Goal: Task Accomplishment & Management: Use online tool/utility

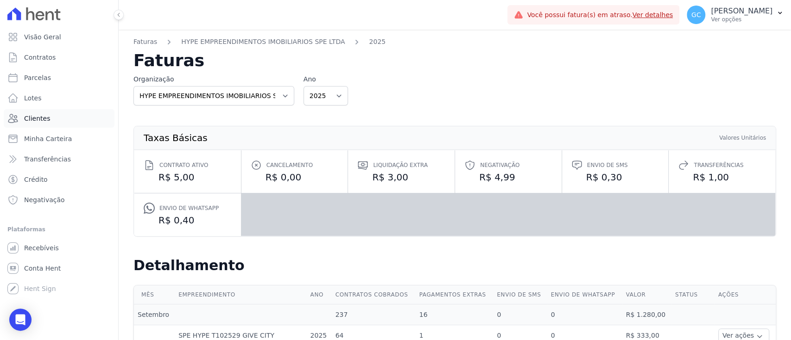
scroll to position [44, 0]
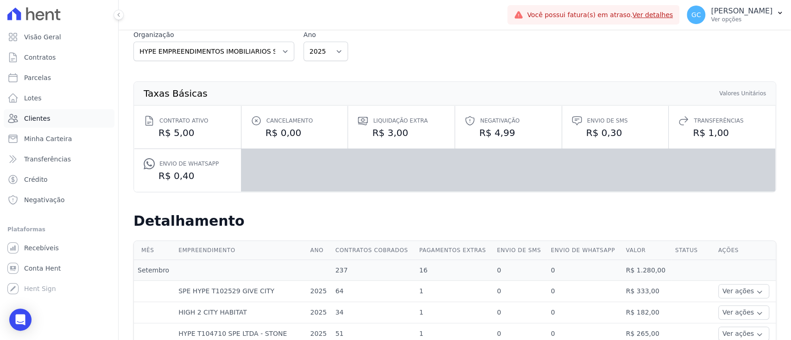
click at [33, 116] on span "Clientes" at bounding box center [37, 118] width 26 height 9
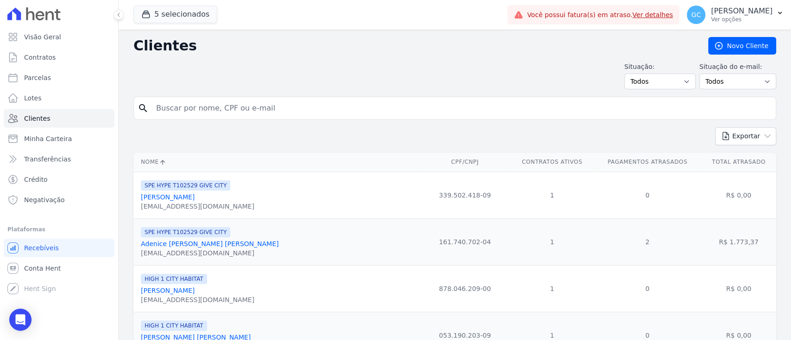
click at [215, 113] on input "search" at bounding box center [461, 108] width 621 height 19
paste input "[PERSON_NAME]"
type input "[PERSON_NAME]"
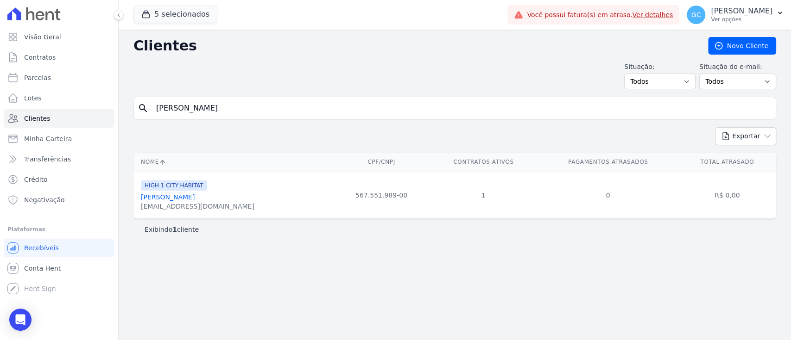
click at [180, 198] on link "[PERSON_NAME]" at bounding box center [168, 197] width 54 height 7
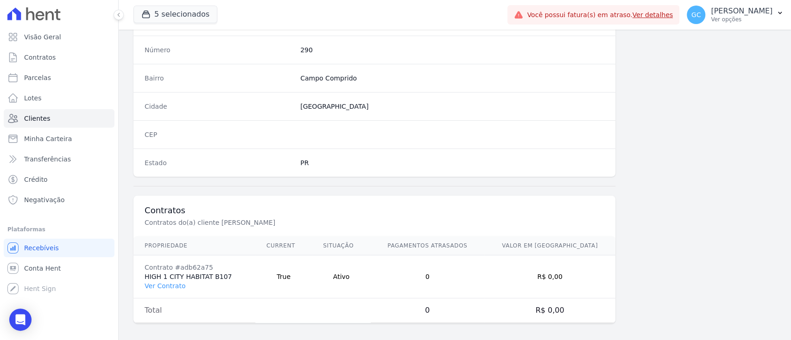
scroll to position [524, 0]
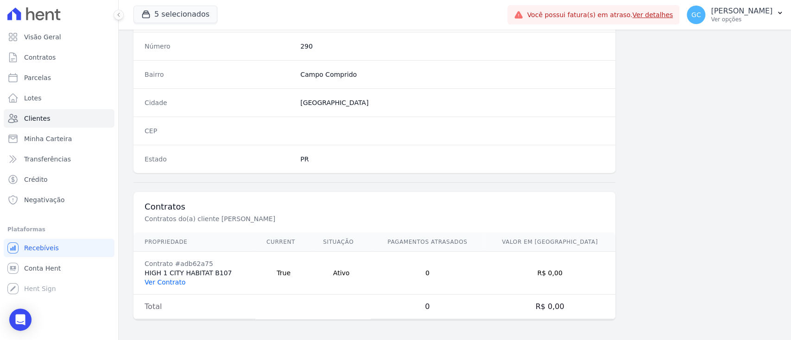
click at [170, 284] on link "Ver Contrato" at bounding box center [165, 282] width 41 height 7
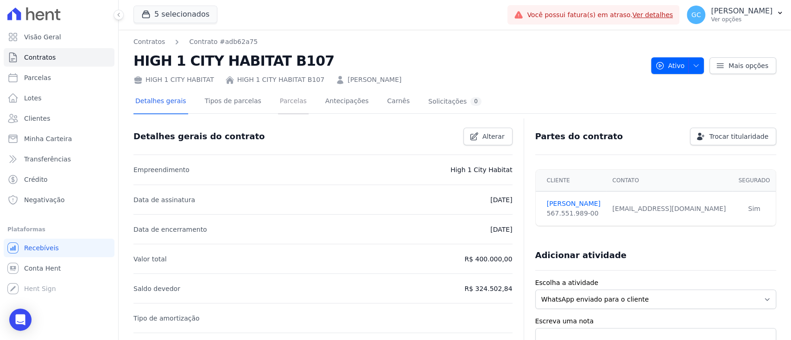
click at [278, 100] on link "Parcelas" at bounding box center [293, 102] width 31 height 25
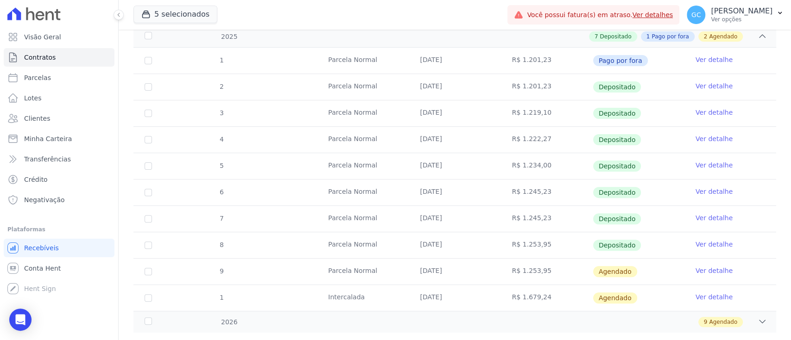
scroll to position [167, 0]
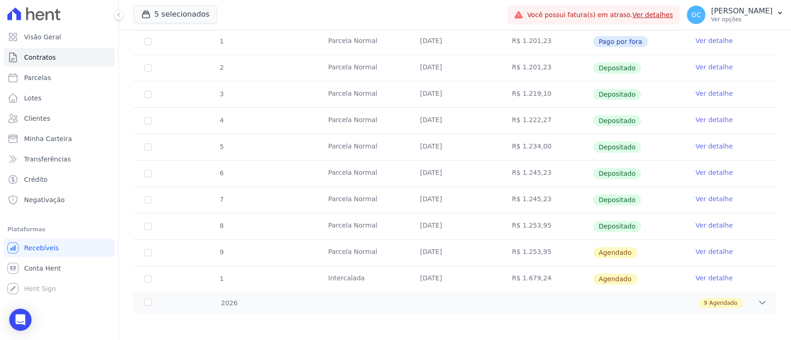
drag, startPoint x: 417, startPoint y: 245, endPoint x: 561, endPoint y: 280, distance: 147.9
click at [561, 280] on tbody "1 [GEOGRAPHIC_DATA] [DATE] R$ 1.201,23 Pago por fora Ver detalhe 2 [GEOGRAPHIC_…" at bounding box center [454, 161] width 643 height 264
click at [707, 251] on link "Ver detalhe" at bounding box center [713, 251] width 37 height 9
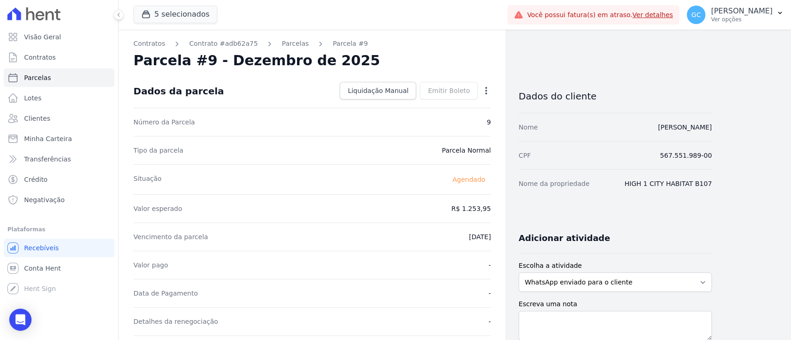
click at [483, 88] on icon "button" at bounding box center [485, 90] width 9 height 9
click at [448, 118] on link "Antecipar" at bounding box center [446, 120] width 82 height 17
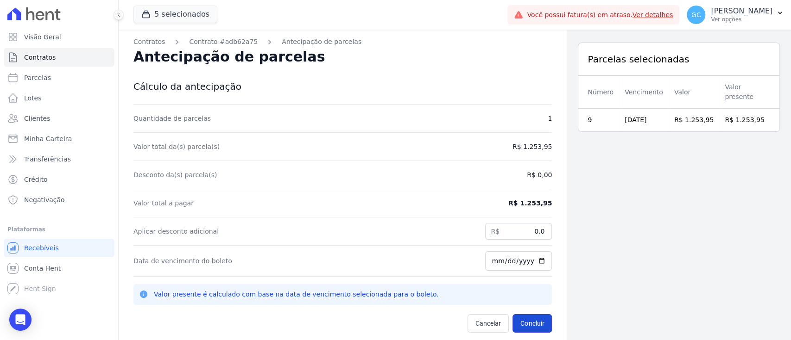
click at [532, 322] on button "Concluir" at bounding box center [531, 324] width 39 height 19
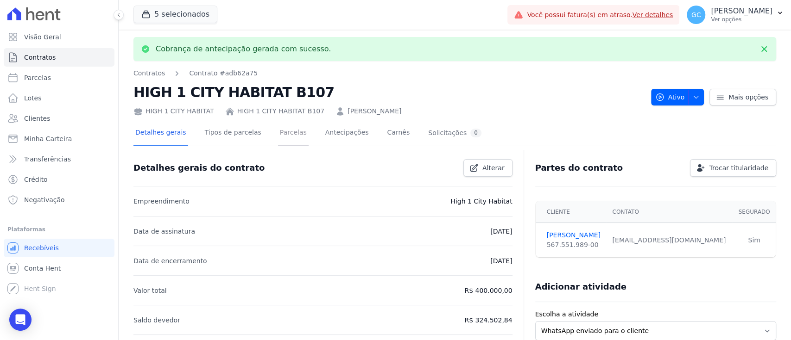
click at [287, 128] on link "Parcelas" at bounding box center [293, 133] width 31 height 25
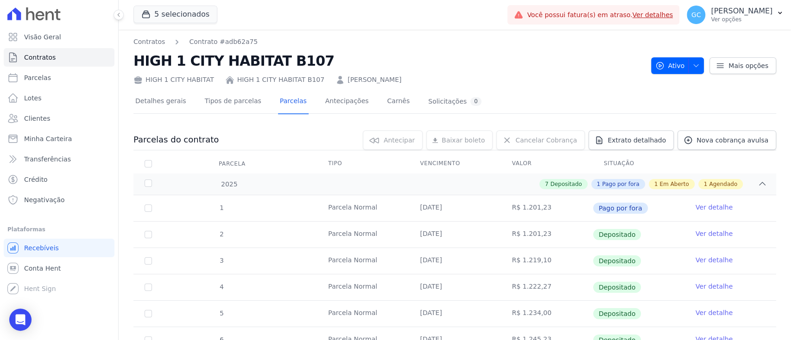
scroll to position [167, 0]
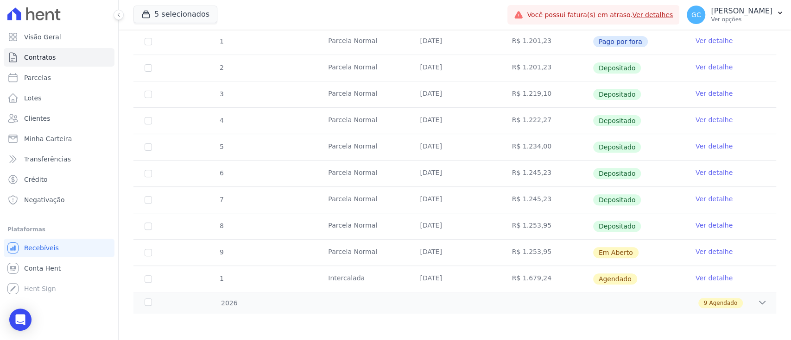
drag, startPoint x: 499, startPoint y: 249, endPoint x: 605, endPoint y: 252, distance: 106.1
click at [605, 252] on tr "9 [GEOGRAPHIC_DATA] [DATE] R$ 1.253,95 Em [GEOGRAPHIC_DATA] Ver detalhe" at bounding box center [454, 253] width 643 height 26
click at [707, 249] on link "Ver detalhe" at bounding box center [713, 251] width 37 height 9
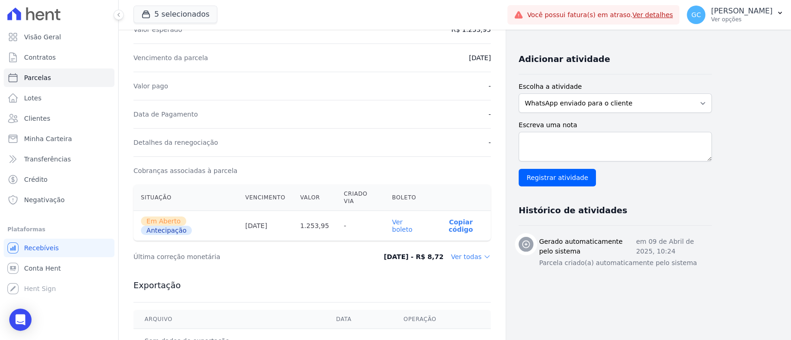
scroll to position [247, 0]
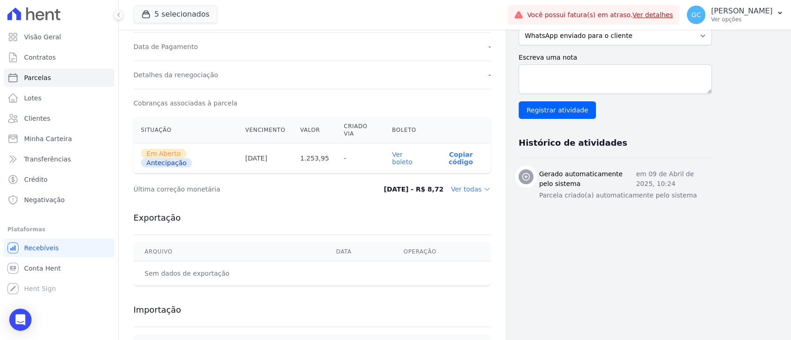
click at [407, 151] on link "Ver boleto" at bounding box center [402, 158] width 20 height 15
click at [36, 66] on link "Contratos" at bounding box center [59, 57] width 111 height 19
click at [38, 79] on span "Parcelas" at bounding box center [37, 77] width 27 height 9
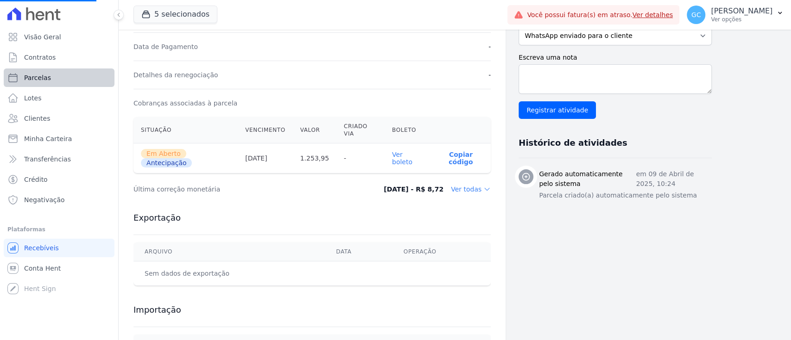
select select
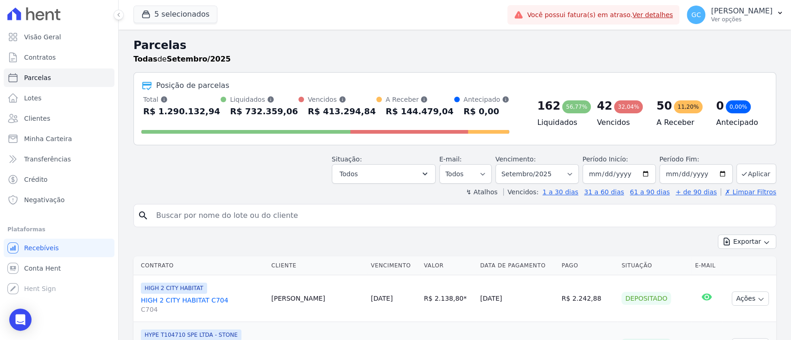
click at [228, 211] on input "search" at bounding box center [461, 216] width 621 height 19
paste input "[PERSON_NAME] [PERSON_NAME] [PERSON_NAME]"
type input "[PERSON_NAME] [PERSON_NAME] [PERSON_NAME]"
select select
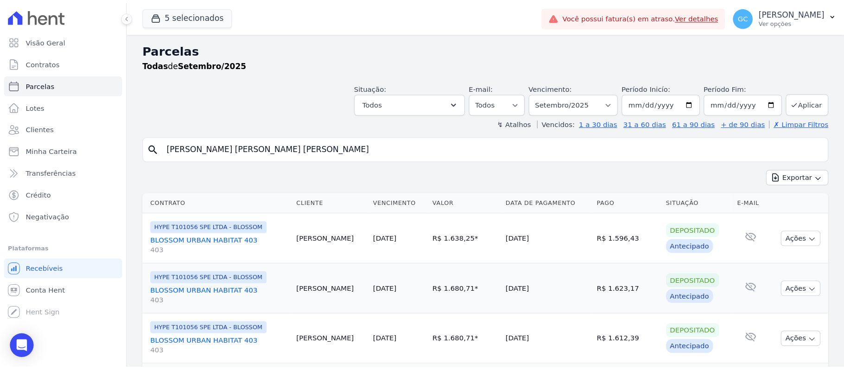
scroll to position [71, 0]
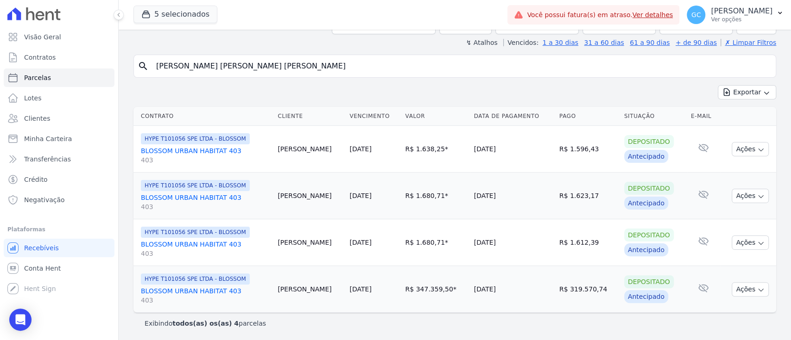
click at [215, 150] on link "BLOSSOM URBAN HABITAT 403 403" at bounding box center [205, 155] width 129 height 19
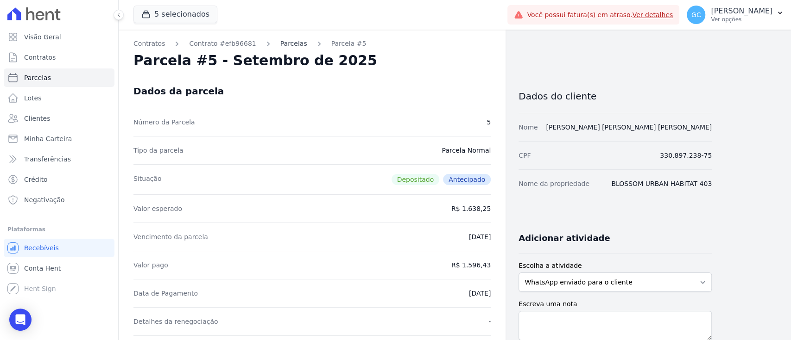
click at [280, 44] on link "Parcelas" at bounding box center [293, 44] width 27 height 10
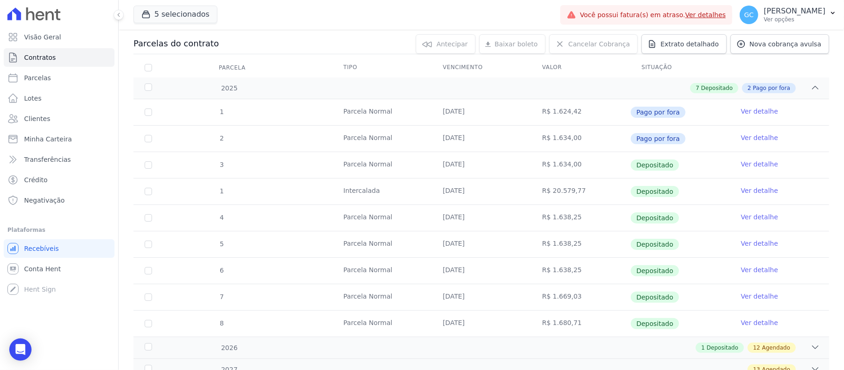
scroll to position [158, 0]
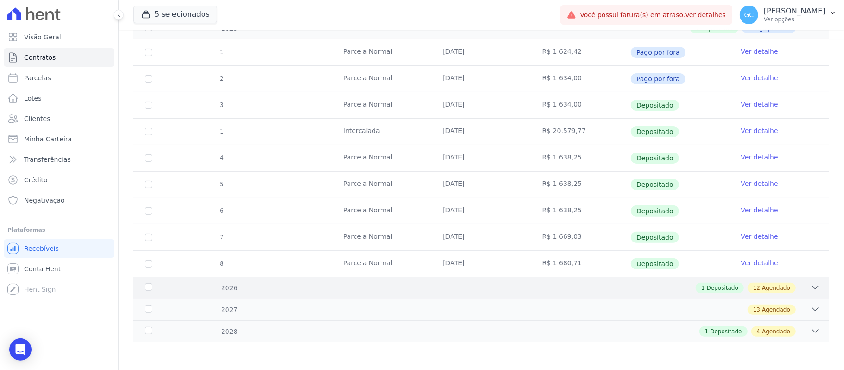
click at [675, 284] on div "1 Depositado 12 Agendado" at bounding box center [515, 288] width 609 height 10
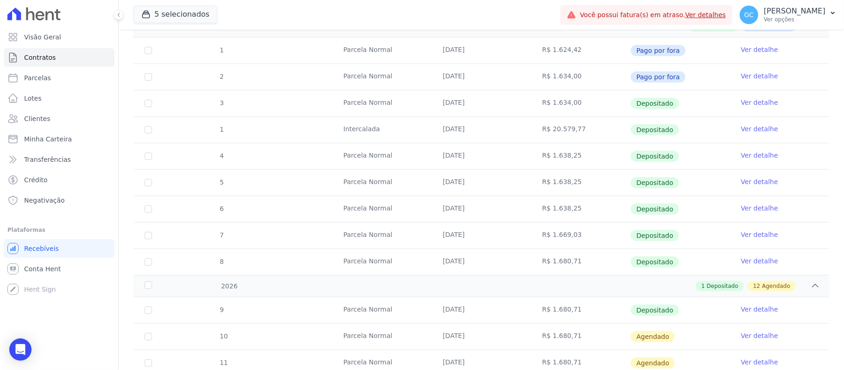
click at [742, 130] on link "Ver detalhe" at bounding box center [759, 128] width 37 height 9
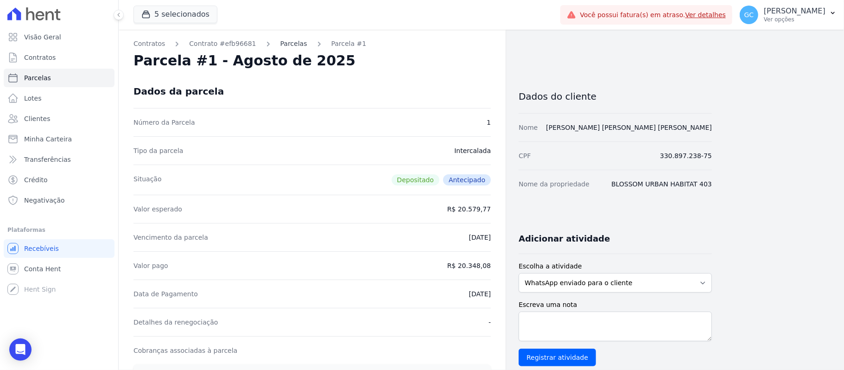
click at [280, 41] on link "Parcelas" at bounding box center [293, 44] width 27 height 10
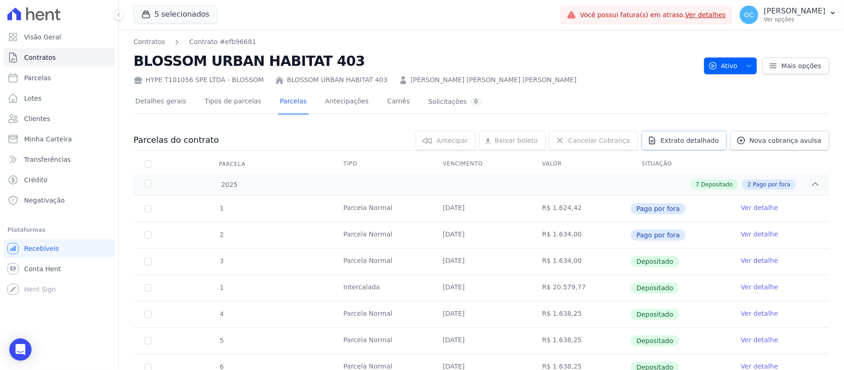
click at [676, 138] on span "Extrato detalhado" at bounding box center [689, 140] width 58 height 9
click at [790, 139] on span "Exportar PDF" at bounding box center [813, 140] width 49 height 9
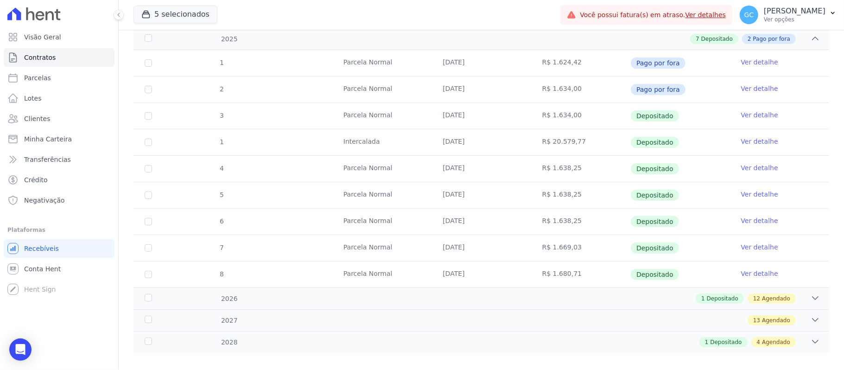
scroll to position [158, 0]
